Goal: Find specific page/section: Find specific page/section

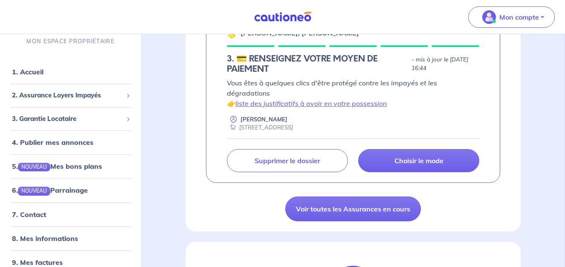
scroll to position [167, 0]
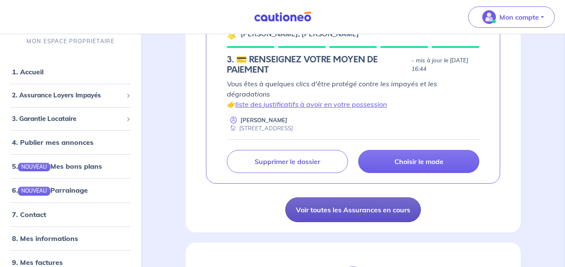
click at [367, 197] on link "Voir toutes les Assurances en cours" at bounding box center [353, 209] width 136 height 25
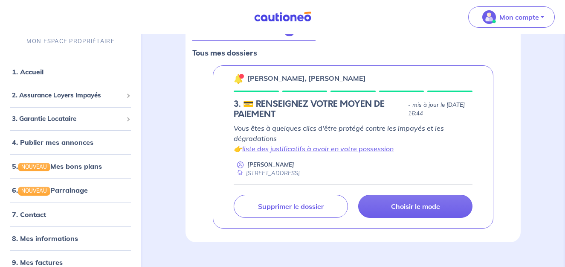
scroll to position [122, 0]
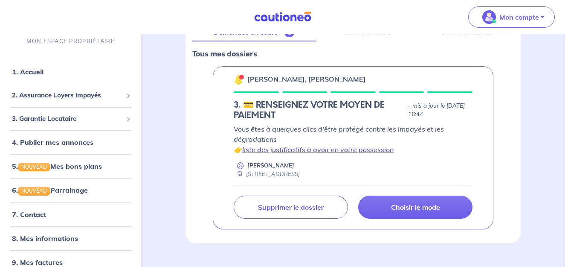
click at [348, 149] on link "liste des justificatifs à avoir en votre possession" at bounding box center [317, 149] width 151 height 9
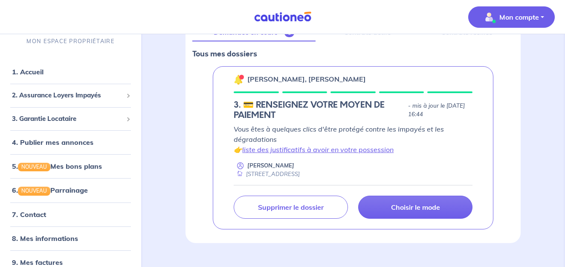
click at [532, 17] on p "Mon compte" at bounding box center [519, 17] width 40 height 10
click at [498, 53] on link "Mes informations" at bounding box center [503, 53] width 69 height 14
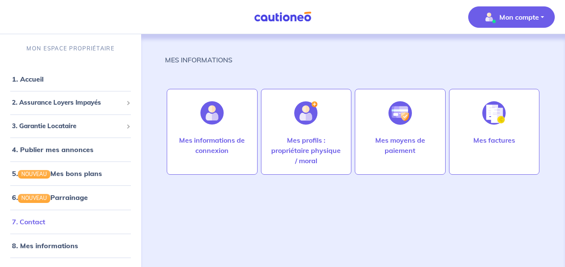
click at [29, 217] on link "7. Contact" at bounding box center [28, 221] width 33 height 9
